Goal: Information Seeking & Learning: Learn about a topic

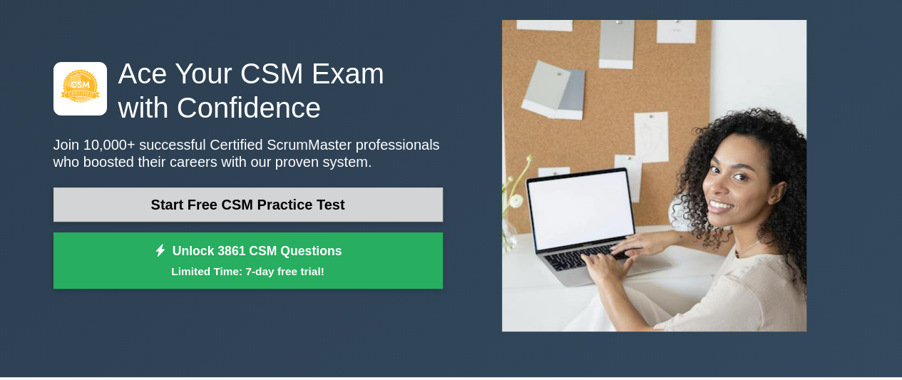
click at [302, 205] on link "Start Free CSM Practice Test" at bounding box center [247, 205] width 389 height 34
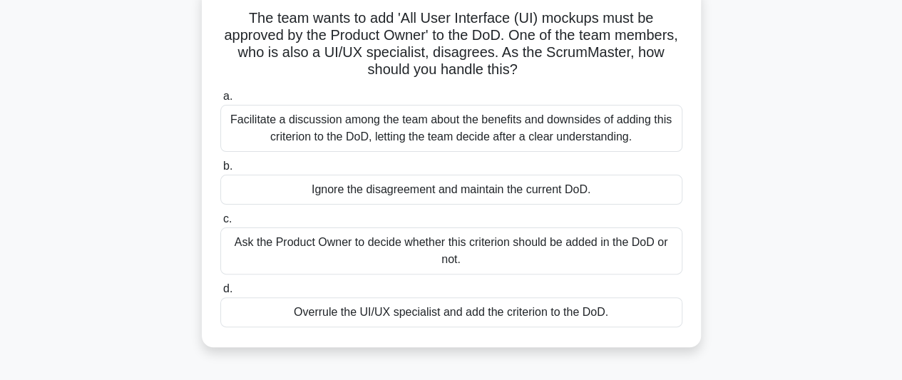
scroll to position [71, 0]
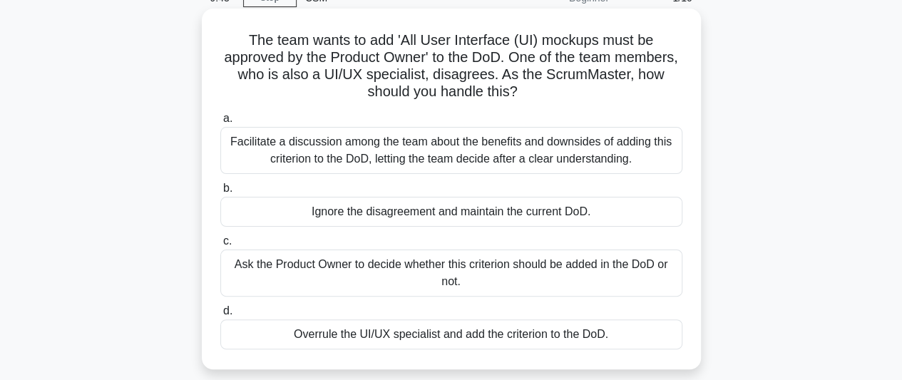
click at [424, 141] on div "Facilitate a discussion among the team about the benefits and downsides of addi…" at bounding box center [451, 150] width 462 height 47
click at [220, 123] on input "a. Facilitate a discussion among the team about the benefits and downsides of a…" at bounding box center [220, 118] width 0 height 9
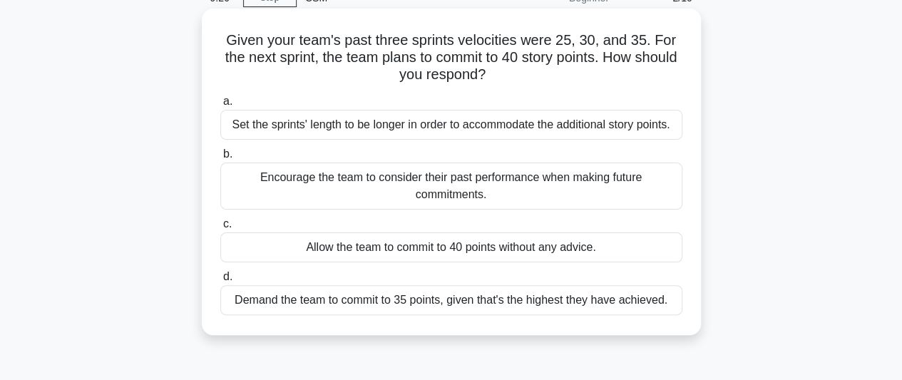
click at [389, 187] on div "Encourage the team to consider their past performance when making future commit…" at bounding box center [451, 186] width 462 height 47
click at [220, 159] on input "b. Encourage the team to consider their past performance when making future com…" at bounding box center [220, 154] width 0 height 9
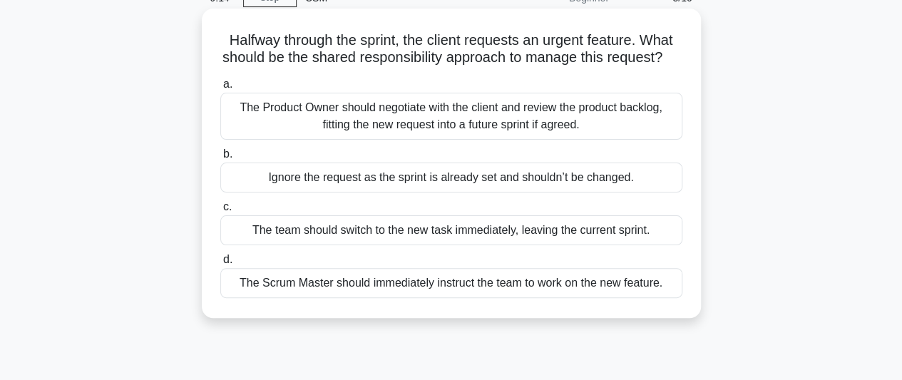
click at [586, 140] on div "The Product Owner should negotiate with the client and review the product backl…" at bounding box center [451, 116] width 462 height 47
click at [220, 89] on input "a. The Product Owner should negotiate with the client and review the product ba…" at bounding box center [220, 84] width 0 height 9
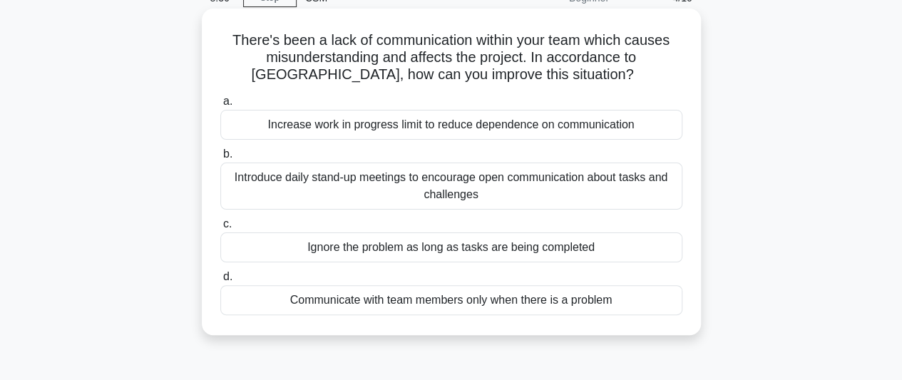
click at [381, 200] on div "Introduce daily stand-up meetings to encourage open communication about tasks a…" at bounding box center [451, 186] width 462 height 47
click at [220, 159] on input "b. Introduce daily stand-up meetings to encourage open communication about task…" at bounding box center [220, 154] width 0 height 9
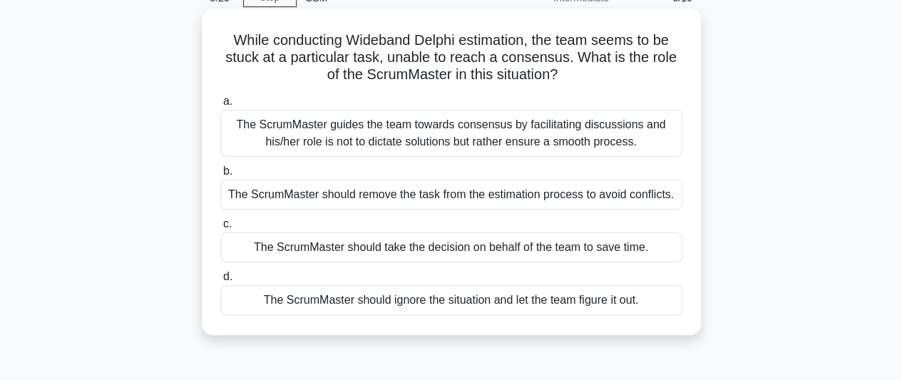
click at [515, 142] on div "The ScrumMaster guides the team towards consensus by facilitating discussions a…" at bounding box center [451, 133] width 462 height 47
click at [220, 106] on input "a. The ScrumMaster guides the team towards consensus by facilitating discussion…" at bounding box center [220, 101] width 0 height 9
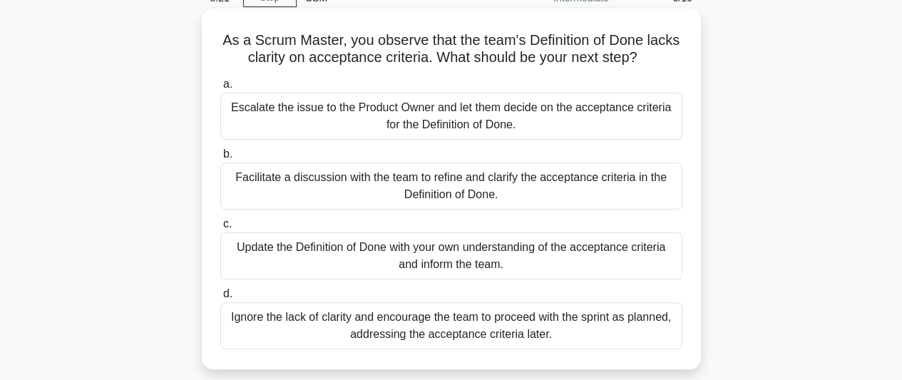
click at [539, 203] on div "Facilitate a discussion with the team to refine and clarify the acceptance crit…" at bounding box center [451, 186] width 462 height 47
click at [220, 159] on input "b. Facilitate a discussion with the team to refine and clarify the acceptance c…" at bounding box center [220, 154] width 0 height 9
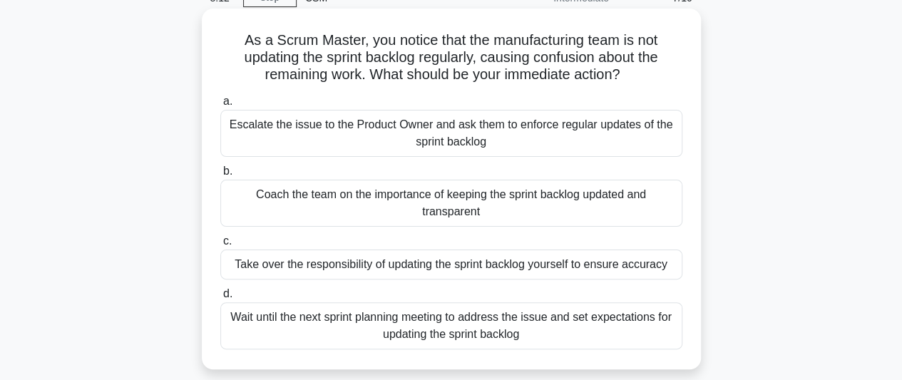
click at [367, 210] on div "Coach the team on the importance of keeping the sprint backlog updated and tran…" at bounding box center [451, 203] width 462 height 47
click at [220, 176] on input "b. Coach the team on the importance of keeping the sprint backlog updated and t…" at bounding box center [220, 171] width 0 height 9
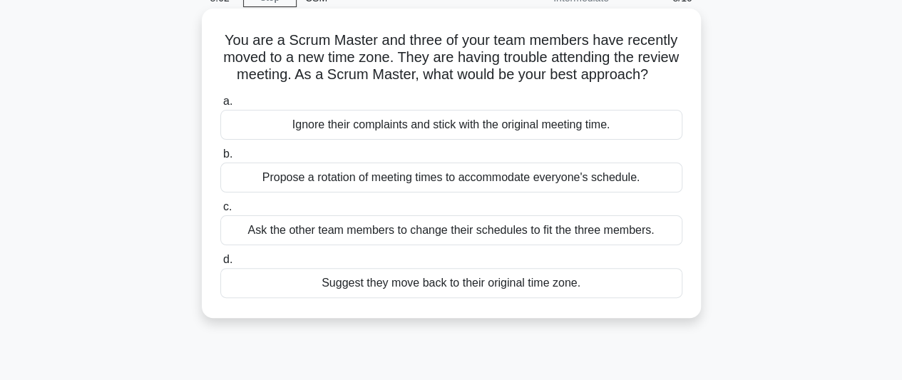
click at [338, 193] on div "Propose a rotation of meeting times to accommodate everyone's schedule." at bounding box center [451, 178] width 462 height 30
click at [220, 159] on input "b. Propose a rotation of meeting times to accommodate everyone's schedule." at bounding box center [220, 154] width 0 height 9
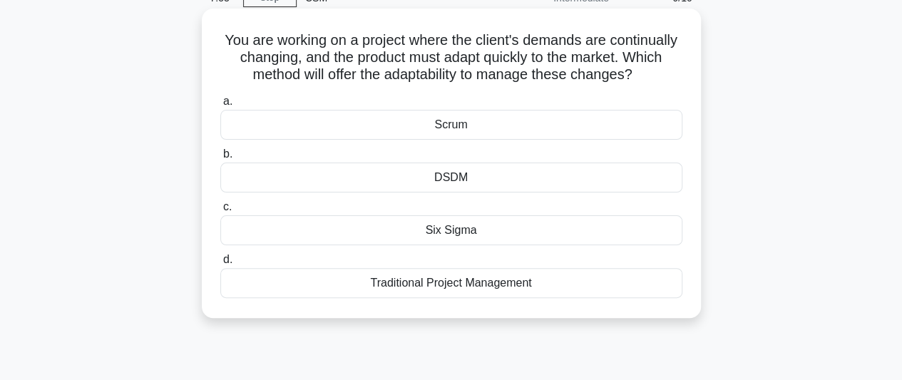
click at [469, 140] on div "Scrum" at bounding box center [451, 125] width 462 height 30
click at [220, 106] on input "a. Scrum" at bounding box center [220, 101] width 0 height 9
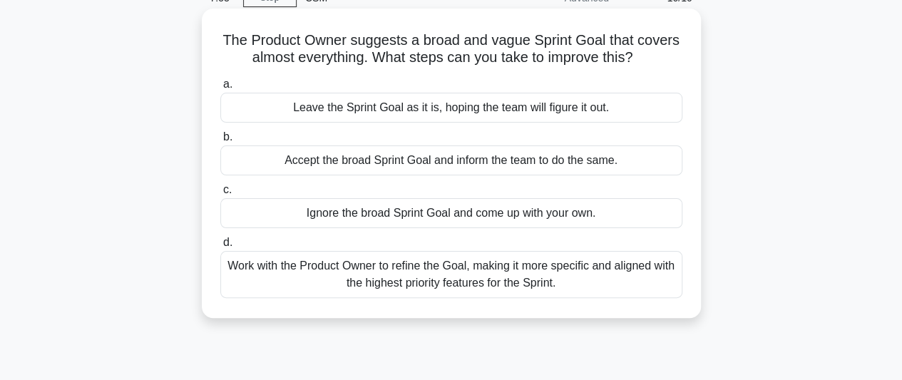
scroll to position [0, 0]
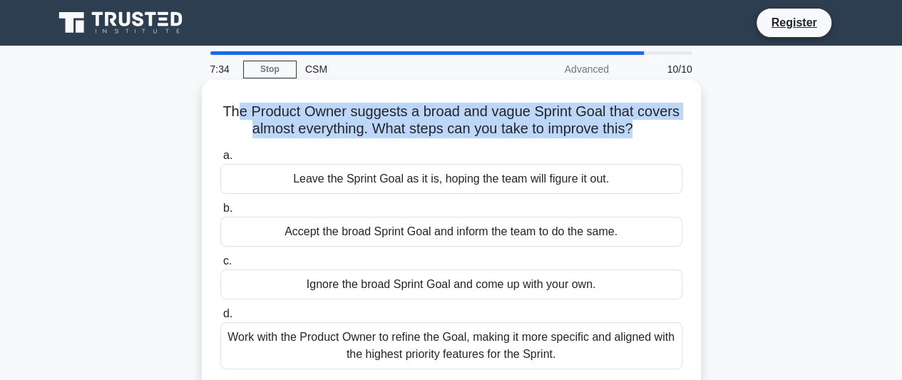
drag, startPoint x: 633, startPoint y: 131, endPoint x: 233, endPoint y: 107, distance: 401.6
click at [233, 107] on h5 "The Product Owner suggests a broad and vague Sprint Goal that covers almost eve…" at bounding box center [451, 121] width 465 height 36
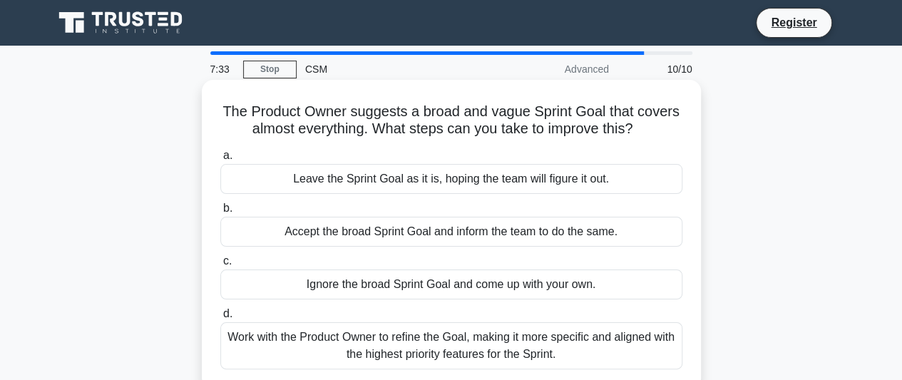
click at [650, 126] on icon ".spinner_0XTQ{transform-origin:center;animation:spinner_y6GP .75s linear infini…" at bounding box center [641, 129] width 17 height 17
drag, startPoint x: 628, startPoint y: 127, endPoint x: 455, endPoint y: 101, distance: 174.6
click at [333, 98] on div "The Product Owner suggests a broad and vague Sprint Goal that covers almost eve…" at bounding box center [452, 235] width 488 height 298
click at [649, 126] on icon ".spinner_0XTQ{transform-origin:center;animation:spinner_y6GP .75s linear infini…" at bounding box center [641, 129] width 17 height 17
drag, startPoint x: 590, startPoint y: 127, endPoint x: 215, endPoint y: 107, distance: 375.0
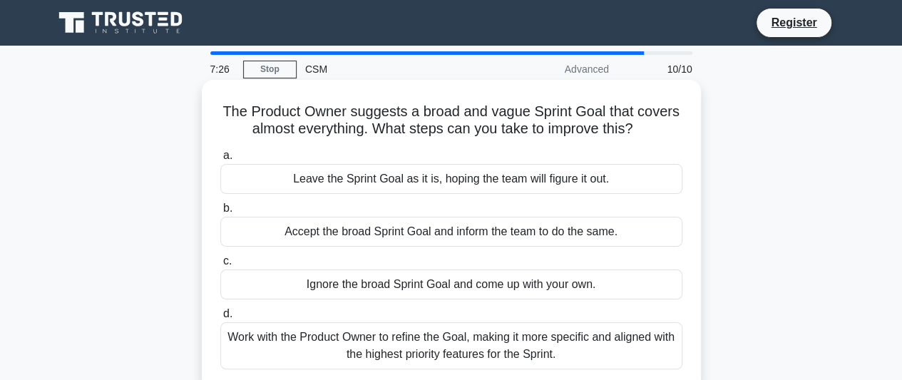
click at [215, 107] on div "The Product Owner suggests a broad and vague Sprint Goal that covers almost eve…" at bounding box center [452, 235] width 488 height 298
click at [646, 131] on icon ".spinner_0XTQ{transform-origin:center;animation:spinner_y6GP .75s linear infini…" at bounding box center [641, 129] width 17 height 17
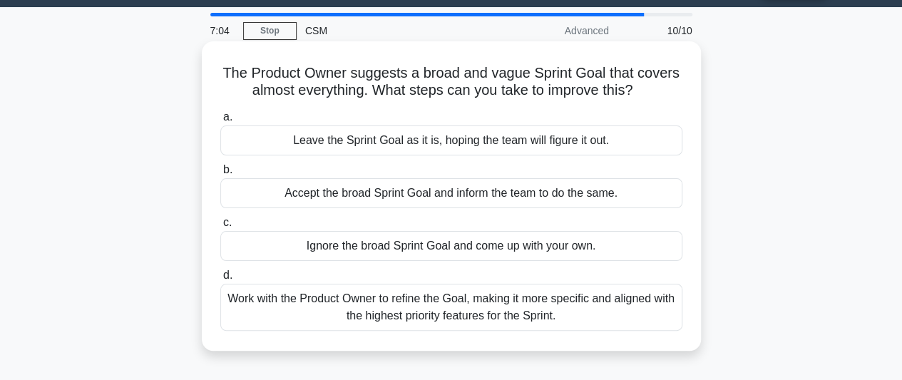
scroll to position [71, 0]
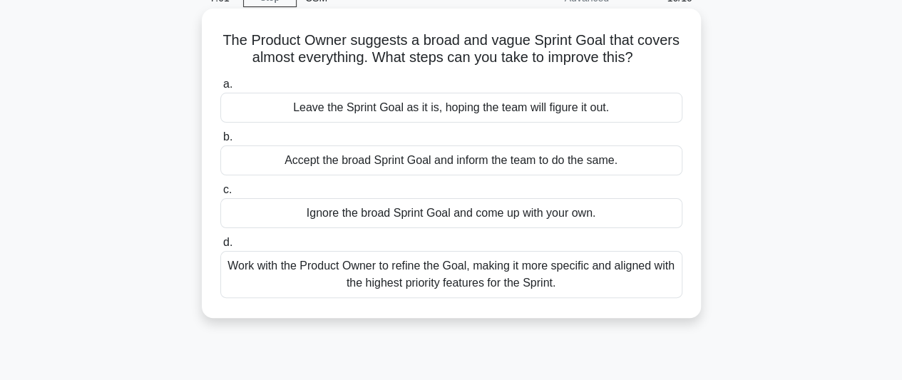
click at [382, 277] on div "Work with the Product Owner to refine the Goal, making it more specific and ali…" at bounding box center [451, 274] width 462 height 47
click at [220, 248] on input "d. Work with the Product Owner to refine the Goal, making it more specific and …" at bounding box center [220, 242] width 0 height 9
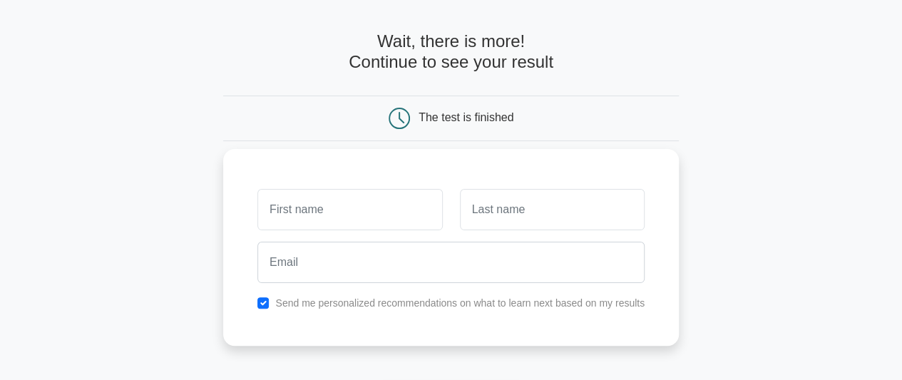
scroll to position [71, 0]
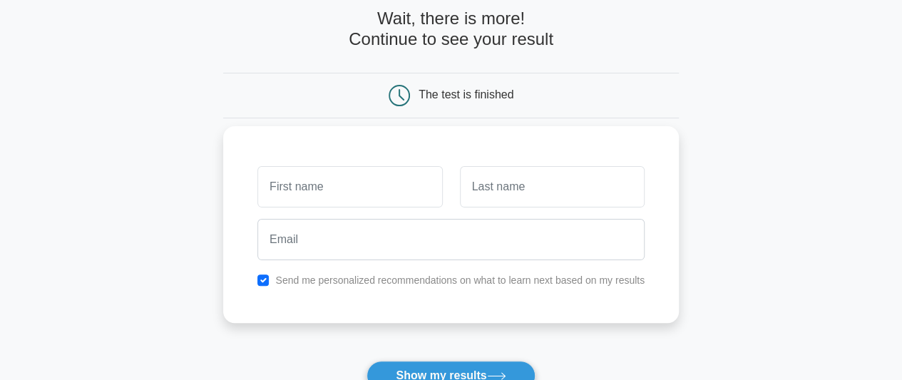
click at [332, 191] on input "text" at bounding box center [350, 186] width 185 height 41
type input "p"
type input "[PERSON_NAME]"
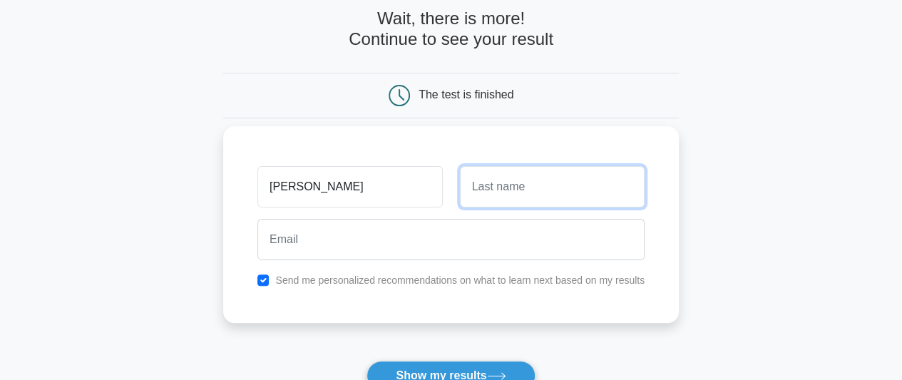
type input "m"
type input "Mishra"
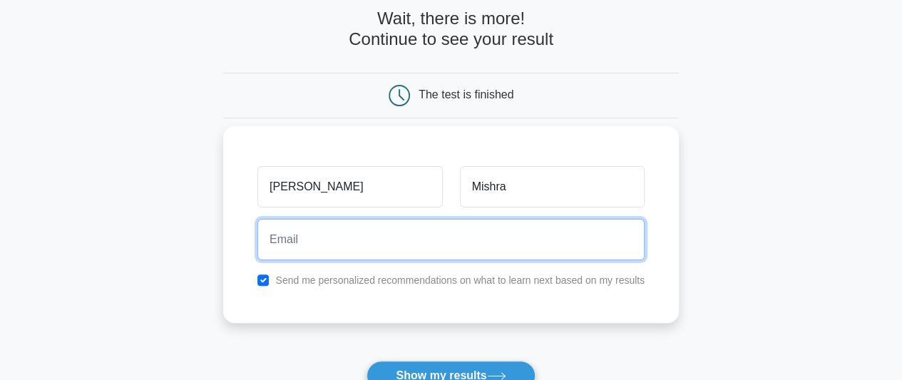
click at [302, 252] on input "email" at bounding box center [451, 239] width 387 height 41
type input "[EMAIL_ADDRESS][DOMAIN_NAME]"
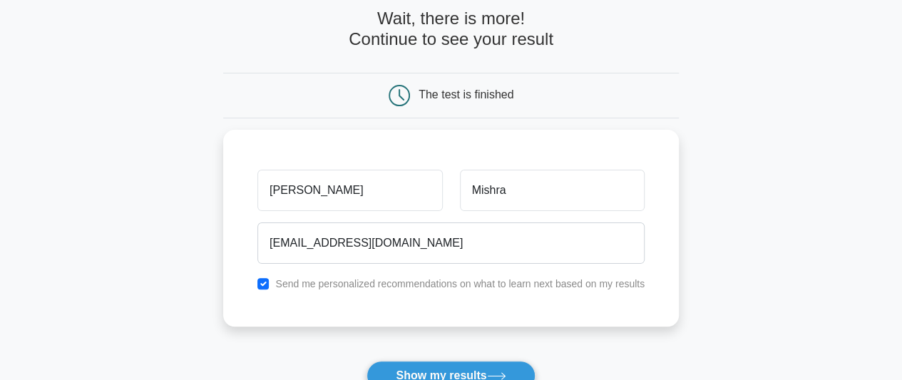
click at [708, 269] on main "Wait, there is more! Continue to see your result The test is finished [PERSON_N…" at bounding box center [451, 231] width 902 height 514
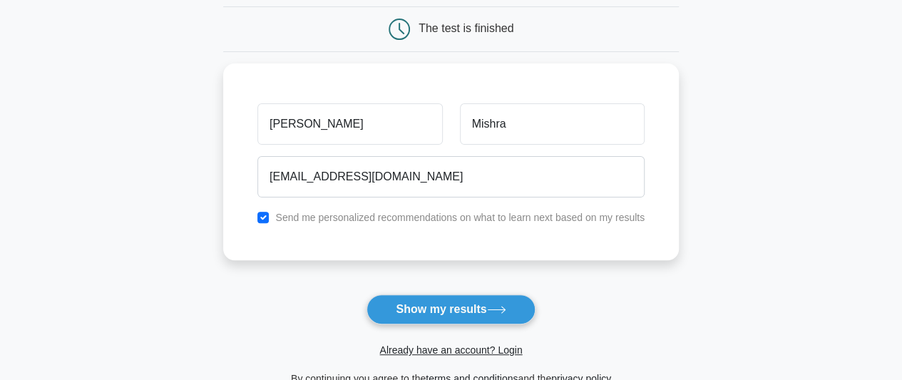
scroll to position [214, 0]
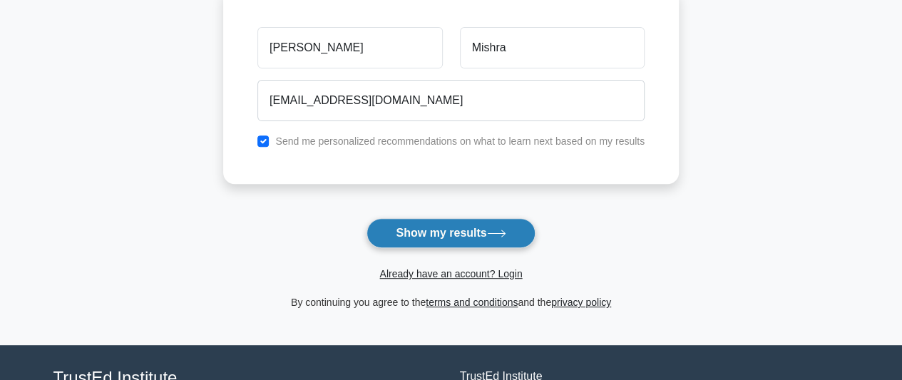
click at [427, 233] on button "Show my results" at bounding box center [451, 233] width 168 height 30
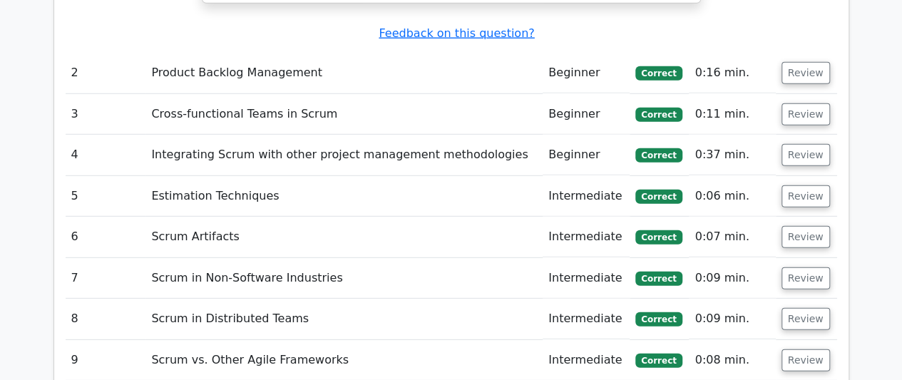
scroll to position [1997, 0]
